Goal: Task Accomplishment & Management: Manage account settings

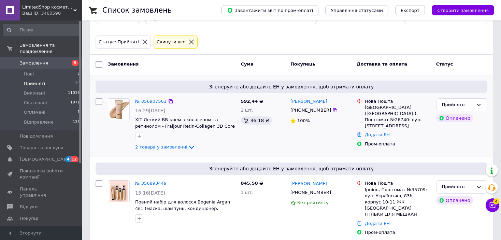
scroll to position [68, 0]
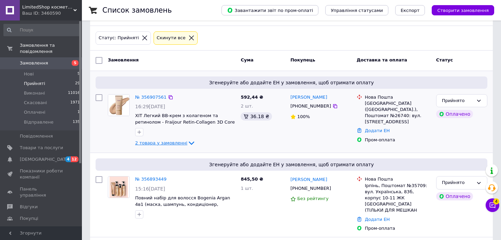
click at [187, 139] on icon at bounding box center [191, 143] width 8 height 8
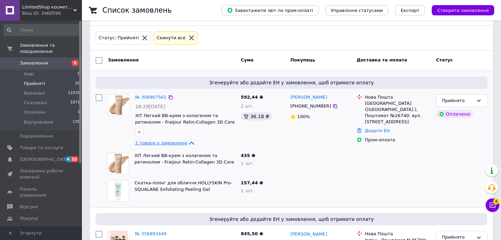
click at [187, 139] on icon at bounding box center [191, 143] width 8 height 8
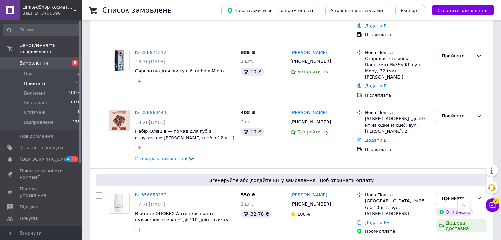
scroll to position [580, 0]
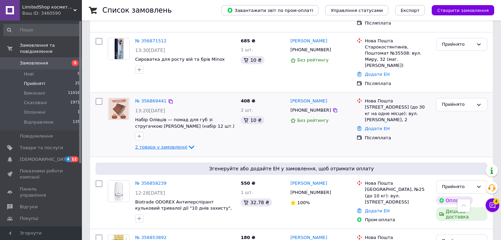
click at [189, 146] on icon at bounding box center [191, 147] width 5 height 3
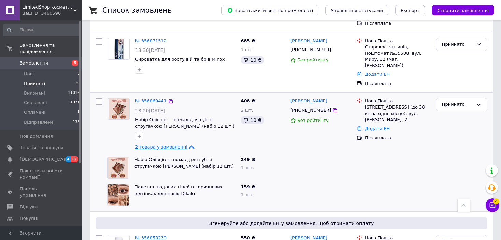
click at [187, 143] on icon at bounding box center [191, 147] width 8 height 8
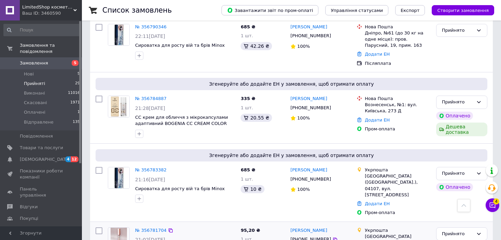
scroll to position [1604, 0]
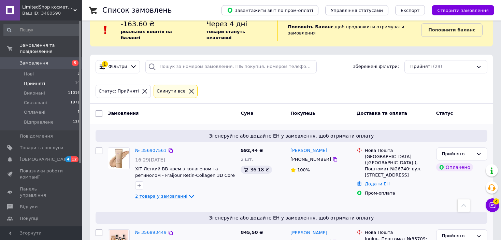
scroll to position [0, 0]
